Goal: Transaction & Acquisition: Obtain resource

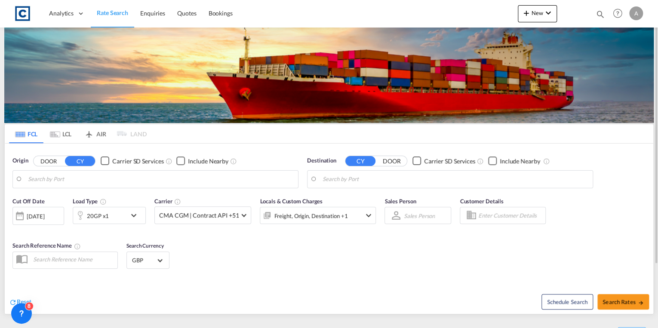
type input "GB-CV6, [GEOGRAPHIC_DATA]"
type input "[GEOGRAPHIC_DATA], [GEOGRAPHIC_DATA], [GEOGRAPHIC_DATA]"
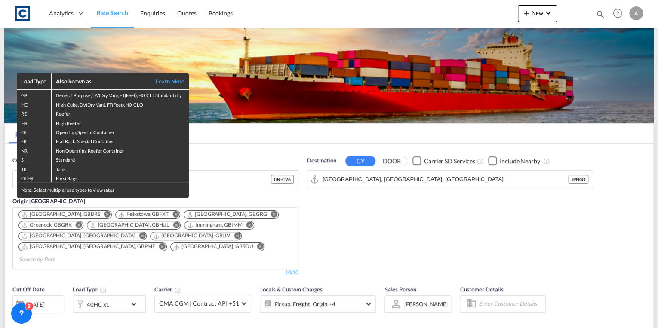
click at [230, 180] on div "Load Type Also known as Learn More GP General Purpose, DV(Dry Van), FT(Feet), H…" at bounding box center [329, 164] width 658 height 328
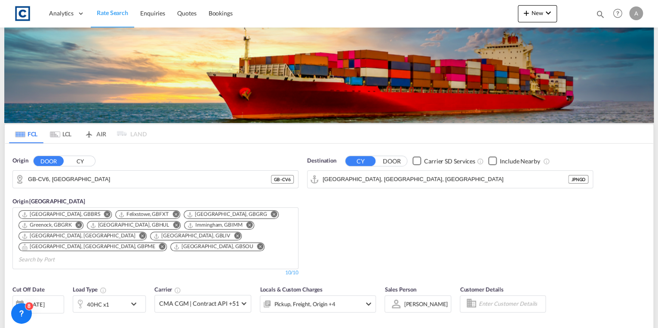
click at [224, 152] on div "Origin DOOR CY GB-CV6, [GEOGRAPHIC_DATA] [GEOGRAPHIC_DATA] - CV6 Origin [GEOGRA…" at bounding box center [155, 216] width 294 height 129
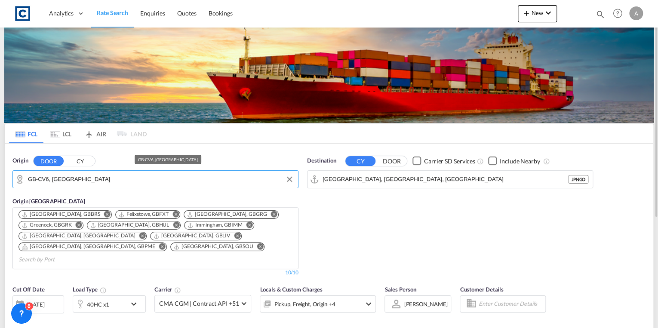
click at [105, 179] on input "GB-CV6, [GEOGRAPHIC_DATA]" at bounding box center [161, 179] width 266 height 13
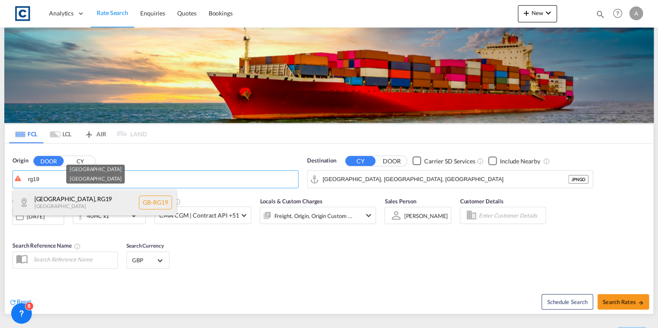
click at [106, 196] on div "[GEOGRAPHIC_DATA] [GEOGRAPHIC_DATA] [GEOGRAPHIC_DATA]-RG19" at bounding box center [94, 203] width 163 height 26
type input "GB-RG19, [GEOGRAPHIC_DATA]"
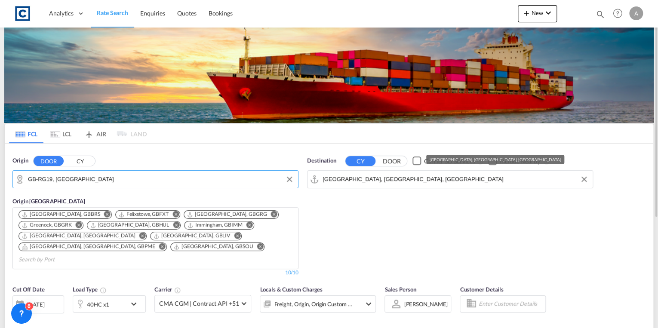
click at [380, 179] on input "[GEOGRAPHIC_DATA], [GEOGRAPHIC_DATA], [GEOGRAPHIC_DATA]" at bounding box center [455, 179] width 266 height 13
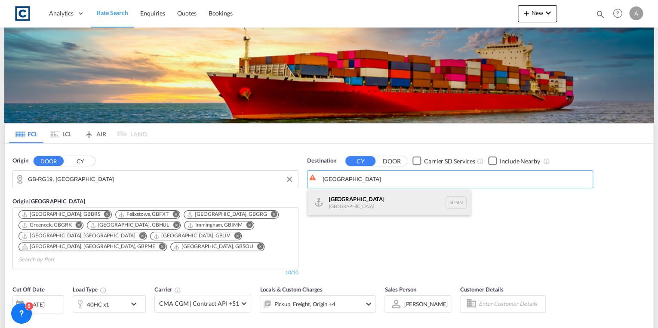
click at [386, 195] on div "Singapore [GEOGRAPHIC_DATA] [GEOGRAPHIC_DATA]" at bounding box center [388, 203] width 163 height 26
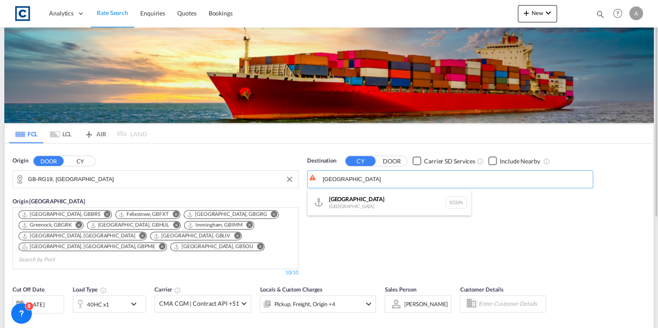
type input "[GEOGRAPHIC_DATA], SGSIN"
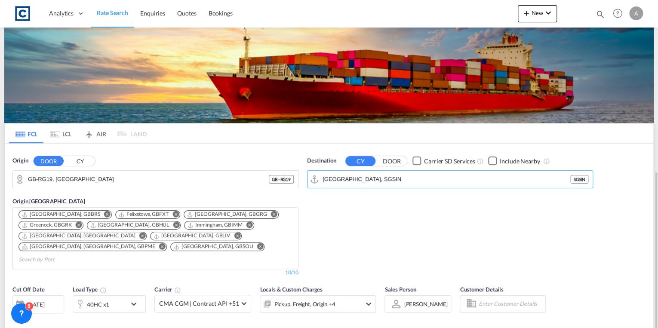
scroll to position [103, 0]
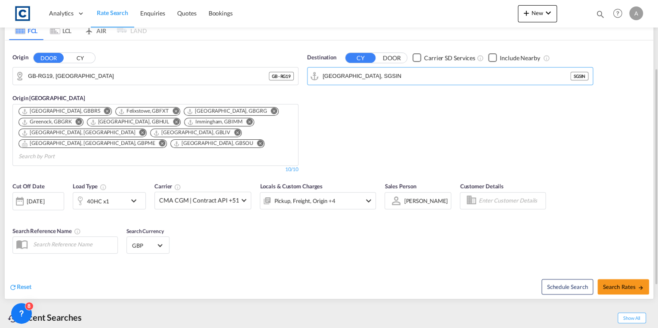
click at [135, 196] on md-icon "icon-chevron-down" at bounding box center [136, 201] width 15 height 10
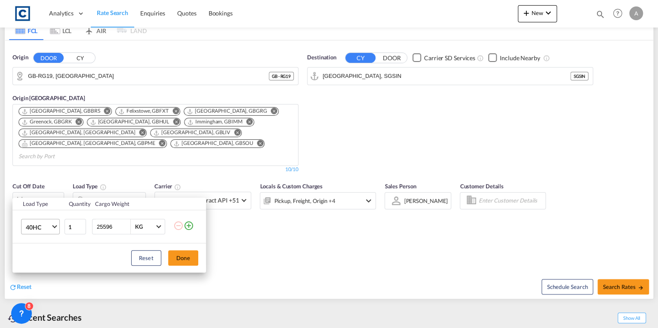
click at [55, 227] on span "Choose: \a40HC" at bounding box center [54, 225] width 5 height 5
click at [38, 182] on div "20GP" at bounding box center [32, 185] width 15 height 9
click at [181, 260] on button "Done" at bounding box center [183, 257] width 30 height 15
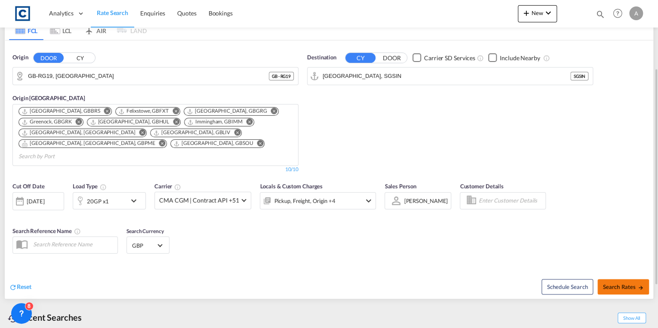
click at [618, 283] on span "Search Rates" at bounding box center [622, 286] width 41 height 7
type input "RG19 to SGSIN / [DATE]"
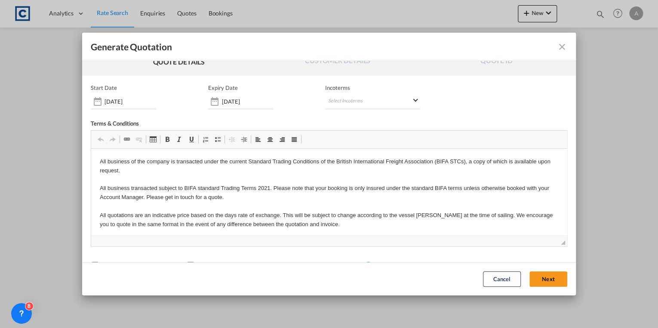
scroll to position [43, 0]
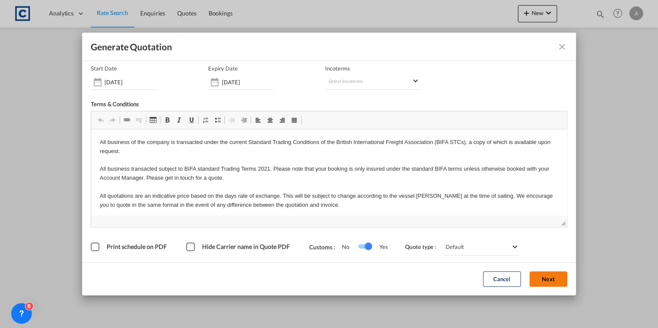
click at [541, 280] on button "Next" at bounding box center [548, 279] width 38 height 15
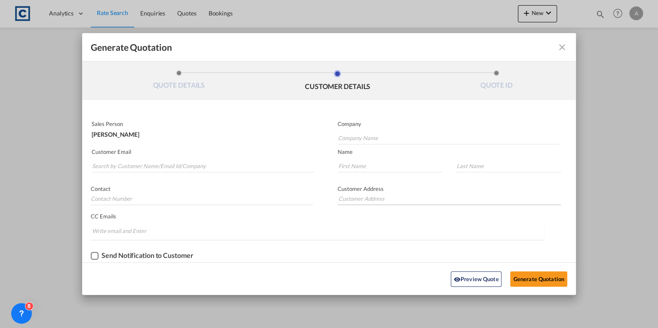
scroll to position [0, 0]
click at [179, 164] on input "Search by Customer Name/Email Id/Company" at bounding box center [203, 165] width 223 height 13
type input "[PERSON_NAME][EMAIL_ADDRESS][PERSON_NAME][DOMAIN_NAME]"
click at [132, 198] on input "Generate QuotationQUOTE ..." at bounding box center [202, 198] width 222 height 13
paste input "115 9307282"
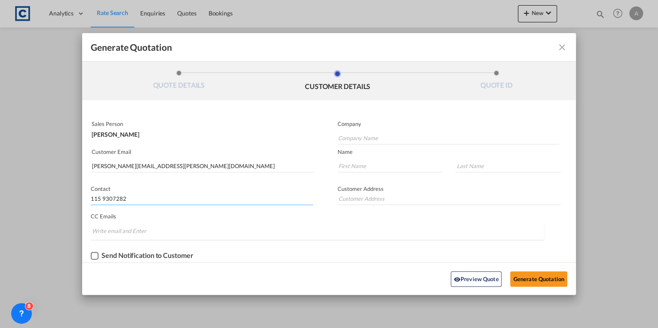
click at [91, 198] on input "115 9307282" at bounding box center [202, 198] width 222 height 13
type input "0115 9307282"
click at [347, 136] on input "Company Name" at bounding box center [448, 138] width 221 height 13
type input "Inetrsped"
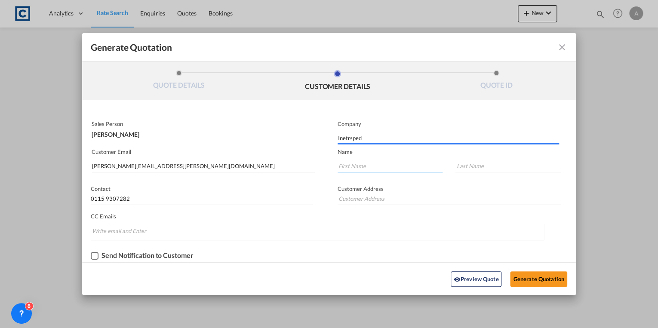
click at [355, 166] on input "Generate QuotationQUOTE ..." at bounding box center [389, 165] width 105 height 13
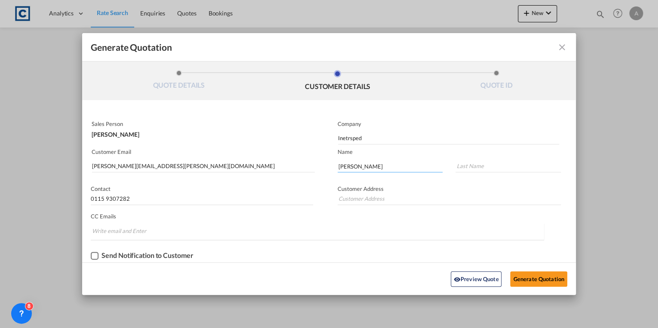
type input "[PERSON_NAME]"
click at [366, 199] on input "Generate QuotationQUOTE ..." at bounding box center [448, 198] width 223 height 13
paste input "Intersped Logistics ([GEOGRAPHIC_DATA]) Limited"
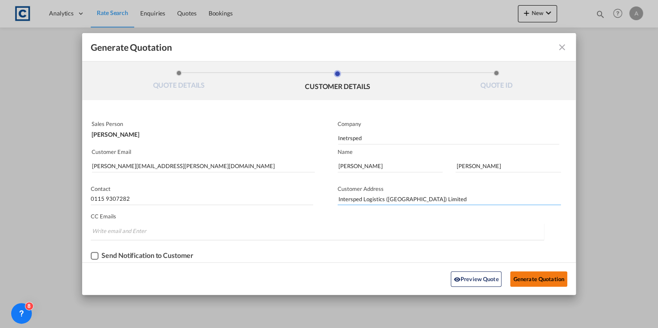
type input "Intersped Logistics ([GEOGRAPHIC_DATA]) Limited"
click at [526, 275] on button "Generate Quotation" at bounding box center [538, 278] width 57 height 15
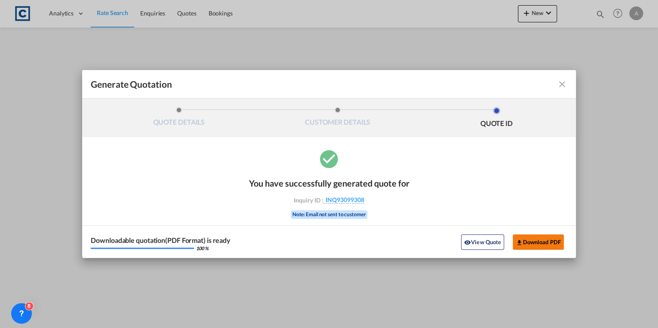
click at [533, 241] on button "Download PDF" at bounding box center [537, 241] width 51 height 15
